Goal: Information Seeking & Learning: Learn about a topic

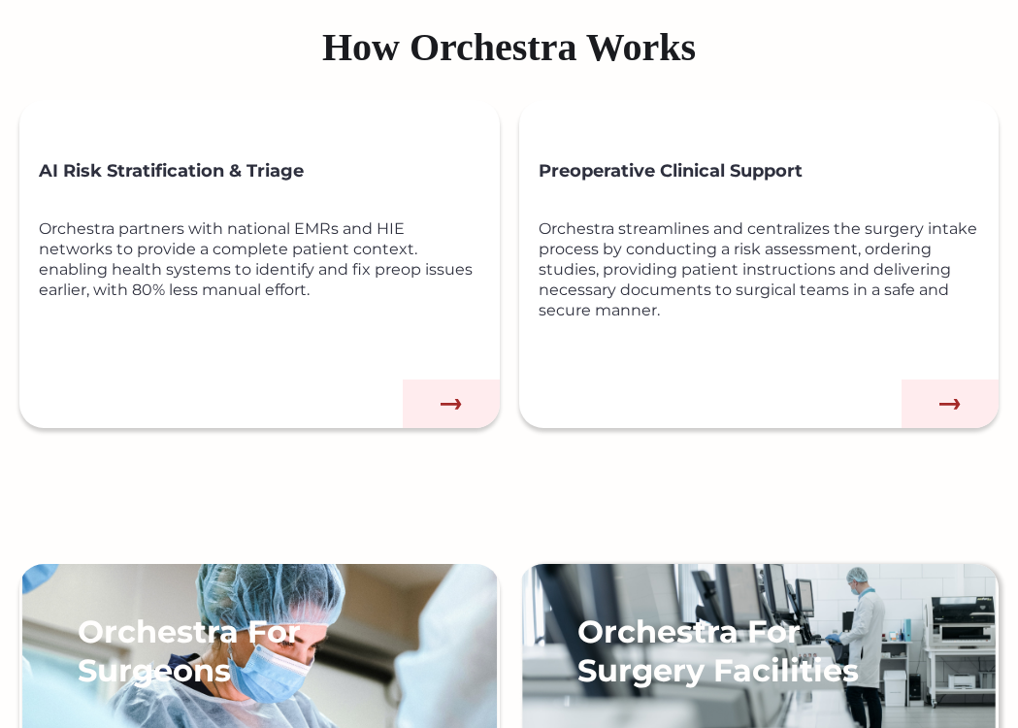
scroll to position [388, 0]
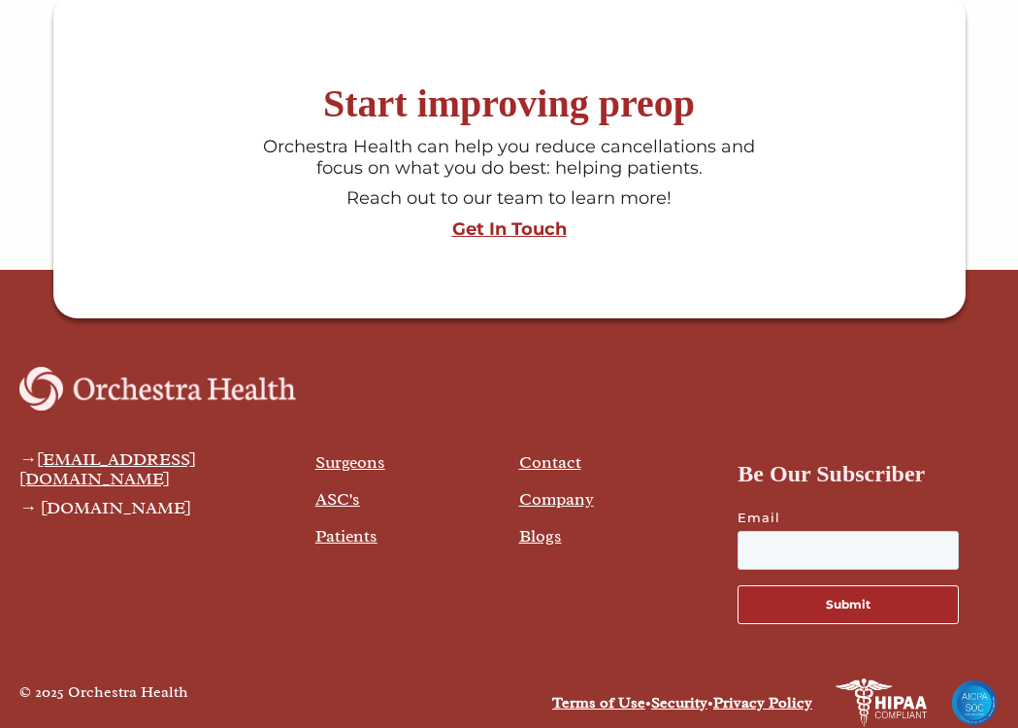
scroll to position [4969, 0]
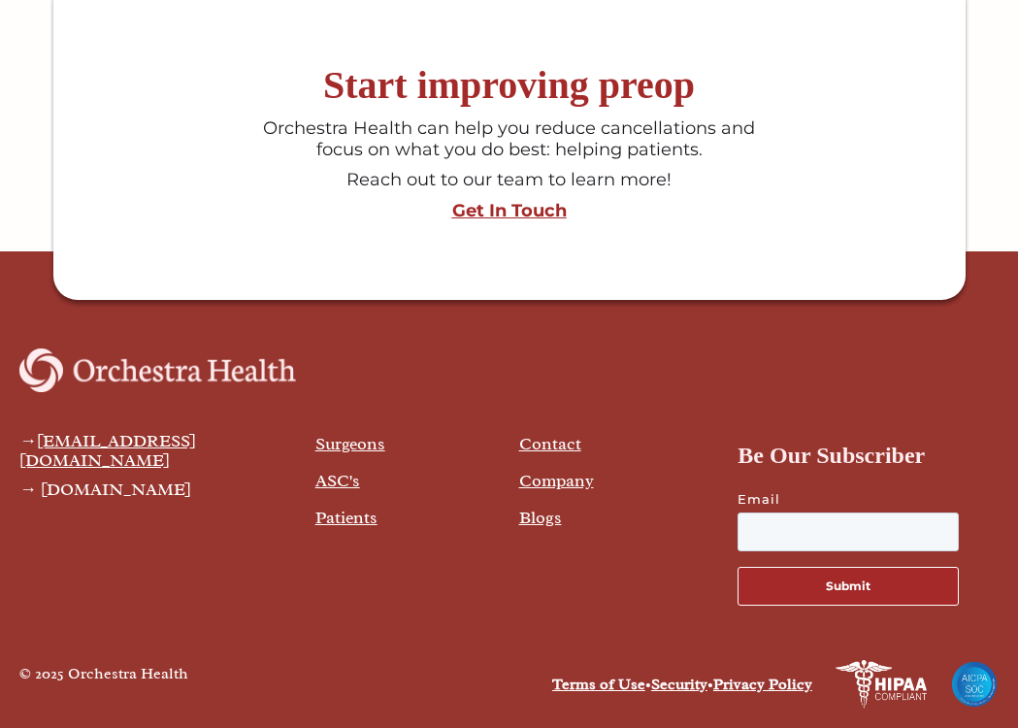
click at [542, 489] on link "Company" at bounding box center [556, 480] width 75 height 21
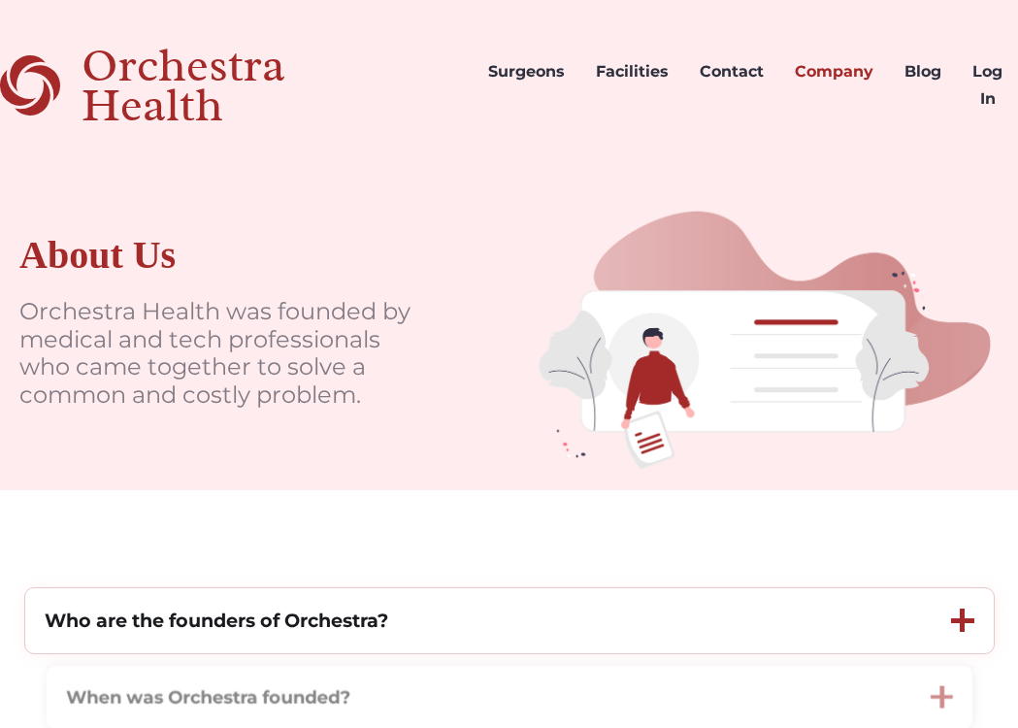
click at [174, 624] on strong "Who are the founders of Orchestra?" at bounding box center [216, 619] width 343 height 23
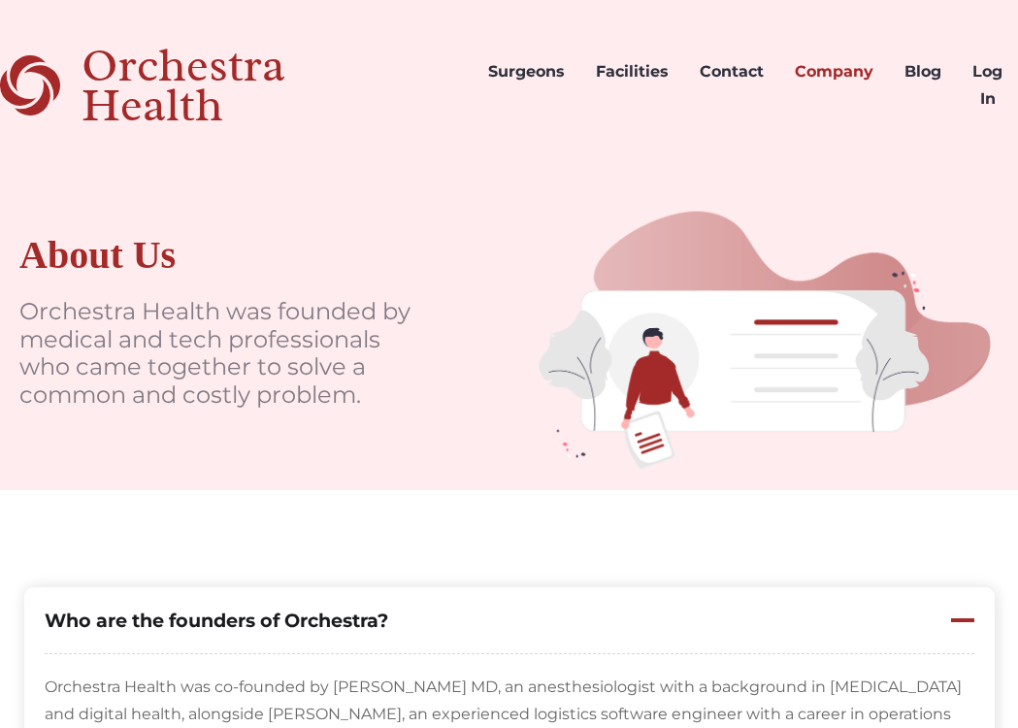
click at [198, 107] on div "Orchestra Health" at bounding box center [277, 86] width 391 height 80
